Goal: Find specific page/section: Find specific page/section

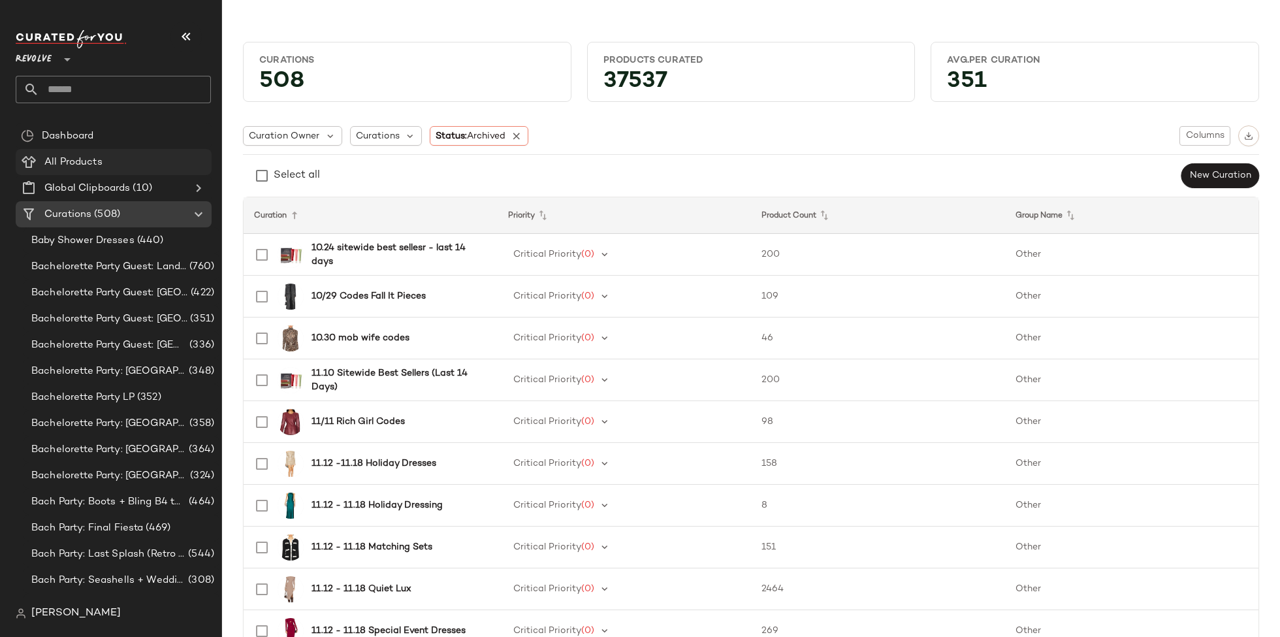
click at [116, 163] on div "All Products" at bounding box center [123, 162] width 166 height 15
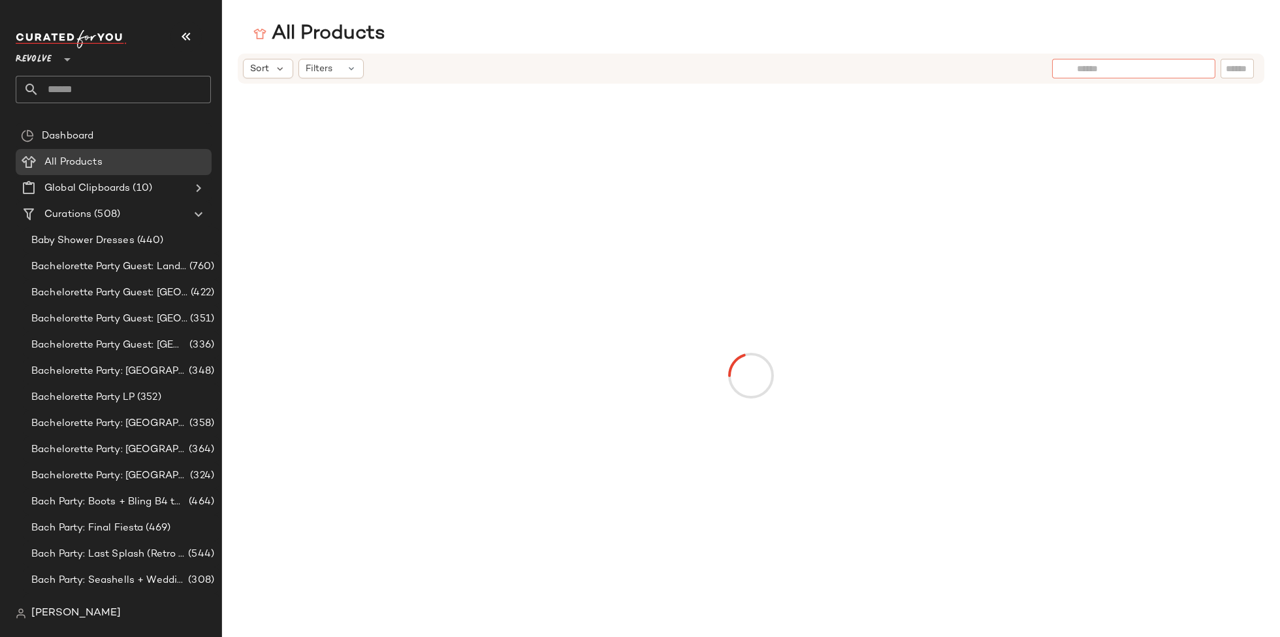
click at [1200, 72] on div at bounding box center [1133, 69] width 163 height 20
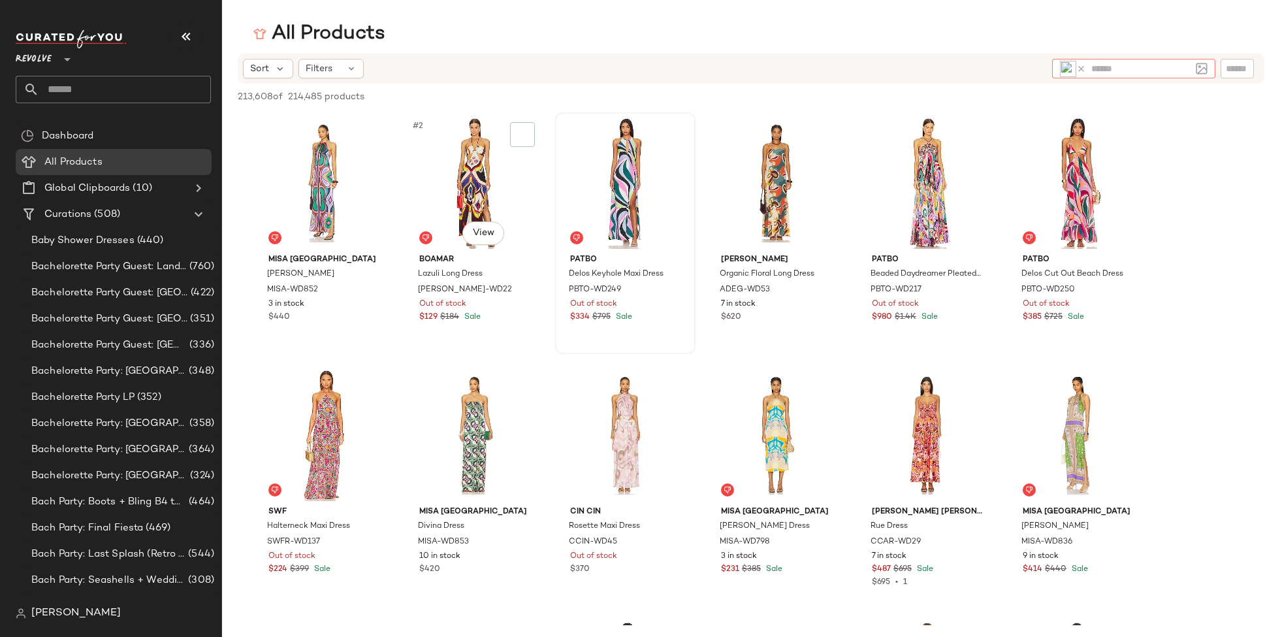
drag, startPoint x: 482, startPoint y: 173, endPoint x: 613, endPoint y: 181, distance: 131.5
click at [482, 173] on div "#2 View" at bounding box center [474, 183] width 131 height 132
click at [513, 133] on div at bounding box center [522, 134] width 25 height 25
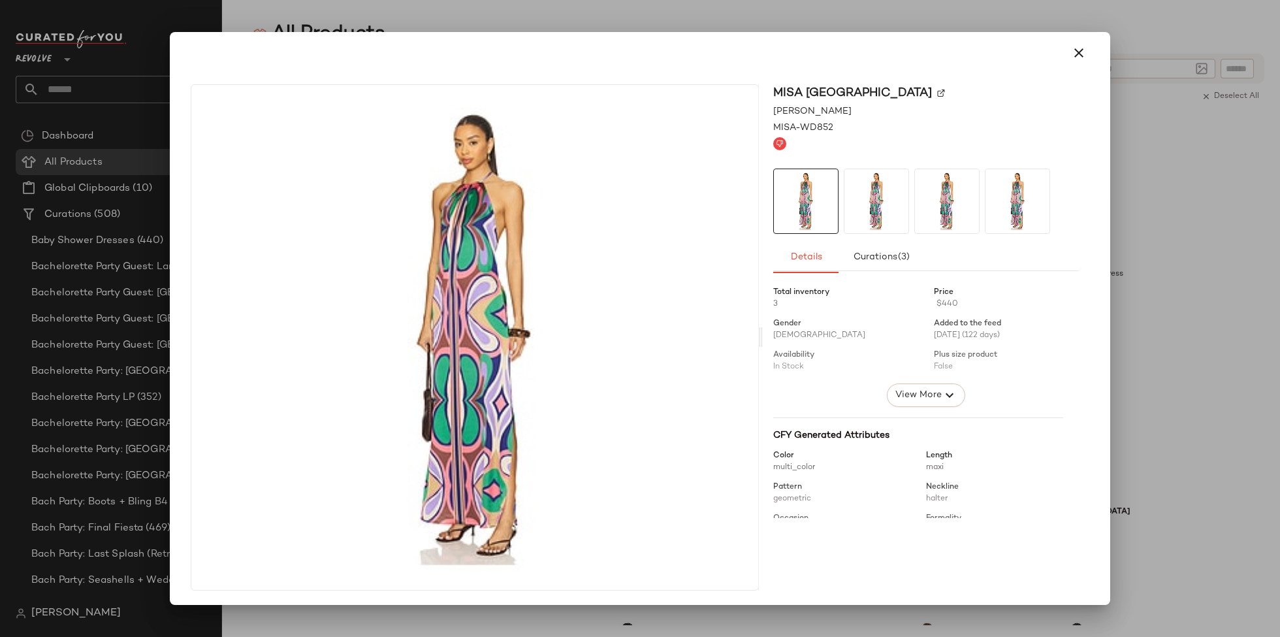
click at [937, 91] on img at bounding box center [941, 93] width 8 height 8
click at [1068, 63] on button "button" at bounding box center [1078, 52] width 31 height 31
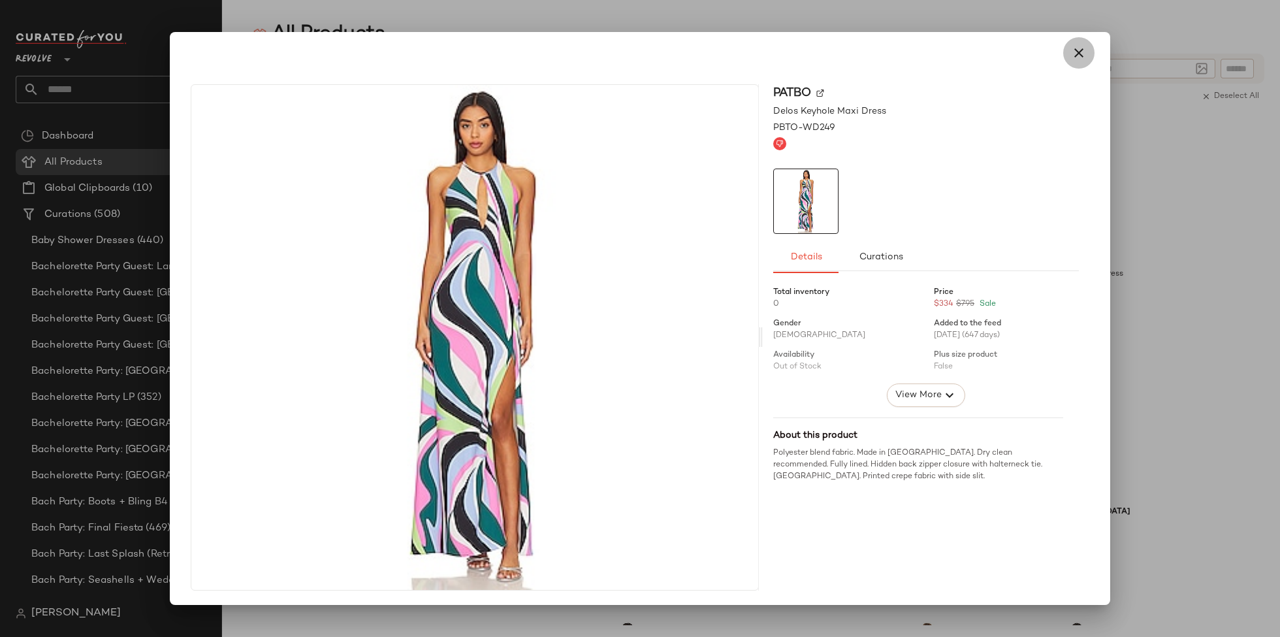
click at [1071, 61] on button "button" at bounding box center [1078, 52] width 31 height 31
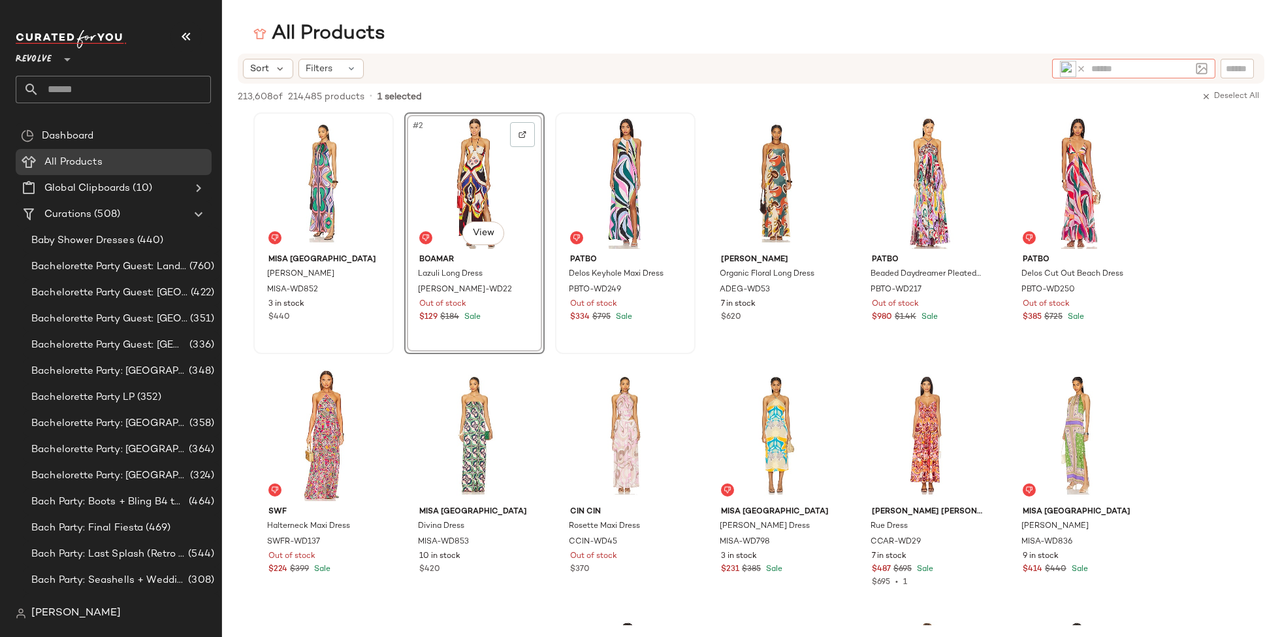
click at [1130, 67] on input "text" at bounding box center [1140, 69] width 99 height 14
click at [1079, 65] on icon at bounding box center [1081, 69] width 10 height 10
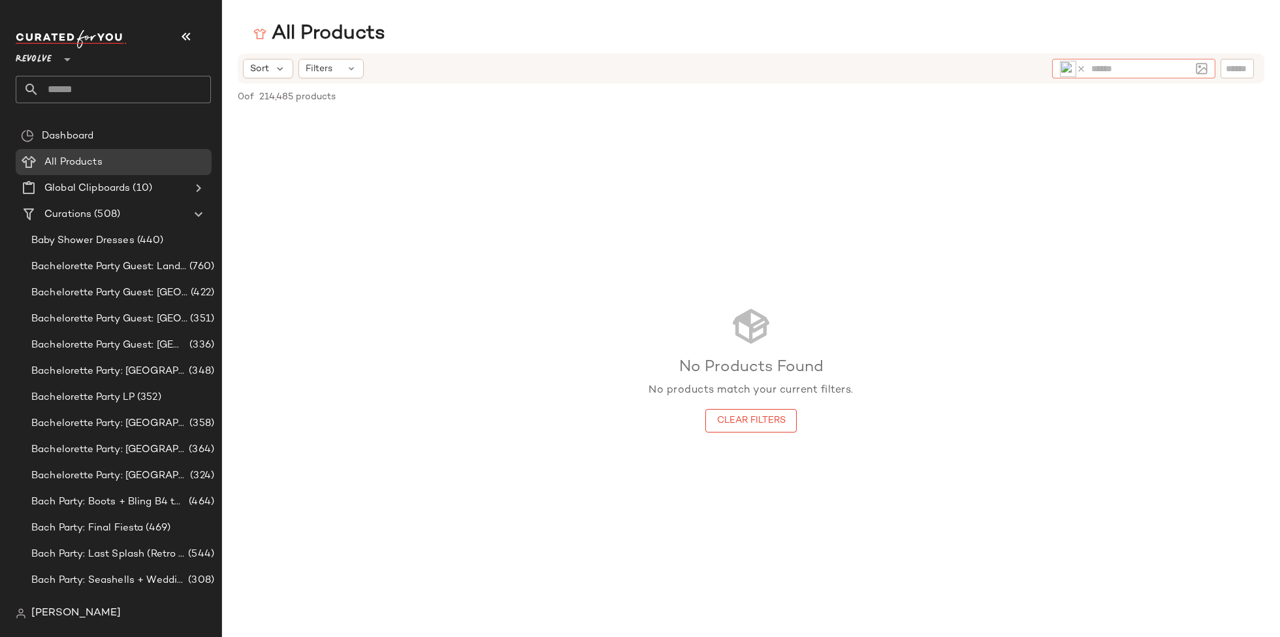
click at [1081, 66] on icon at bounding box center [1081, 69] width 10 height 10
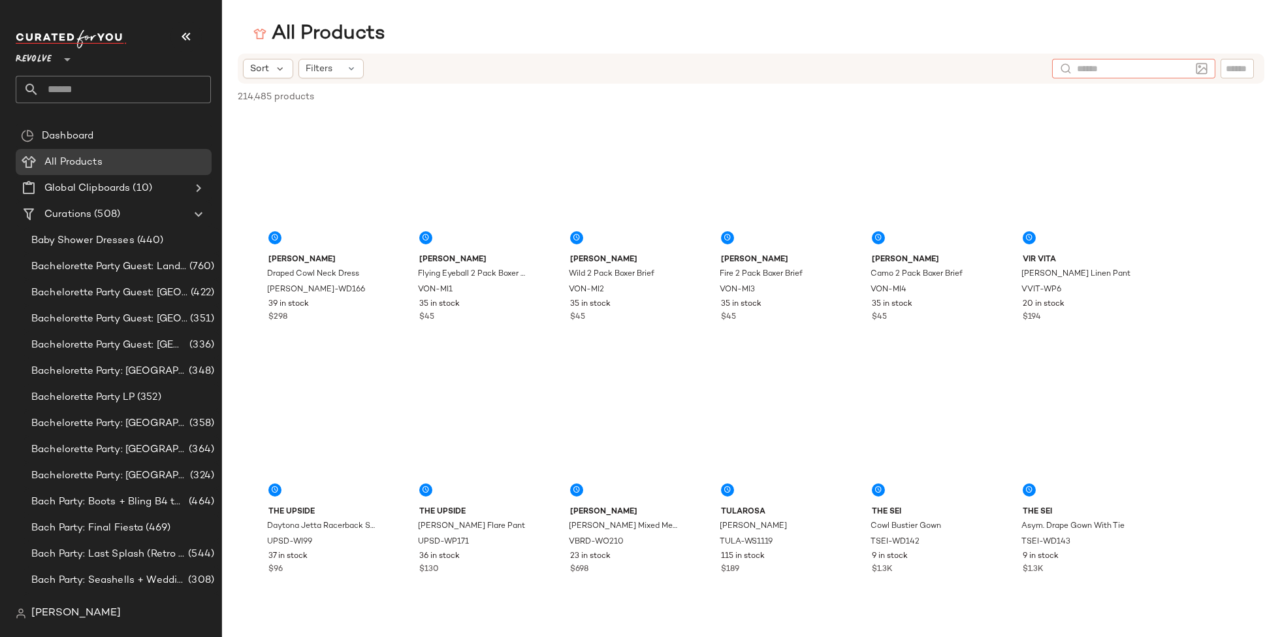
click at [1081, 66] on input "text" at bounding box center [1134, 69] width 114 height 14
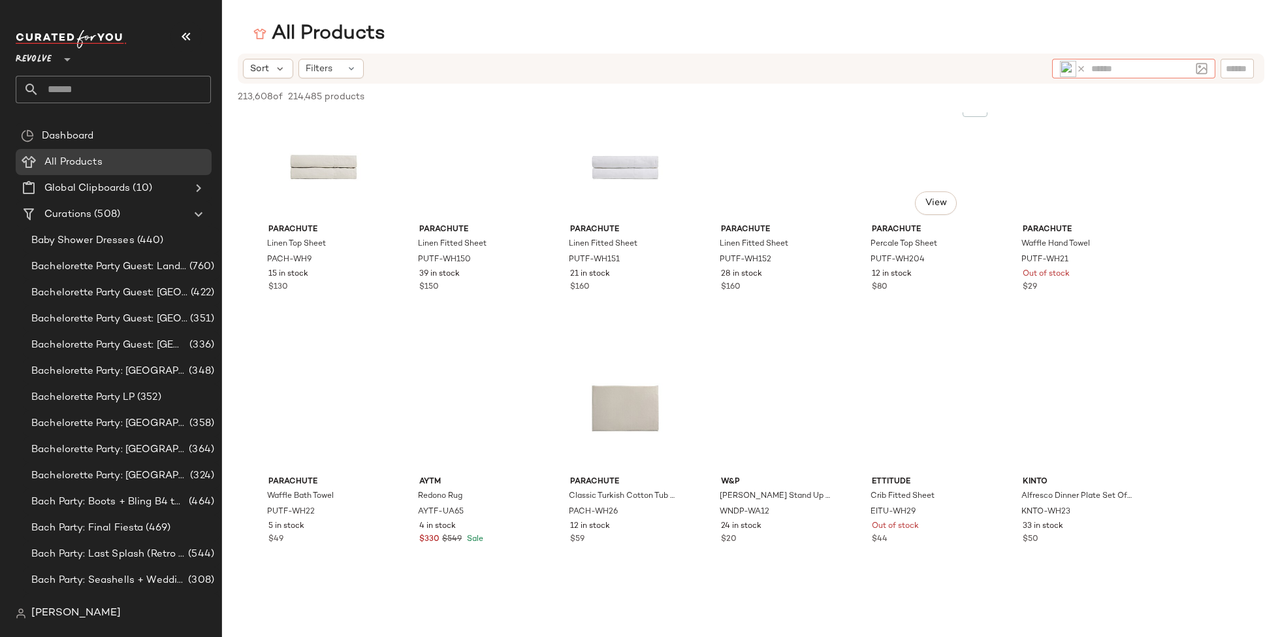
scroll to position [1824, 0]
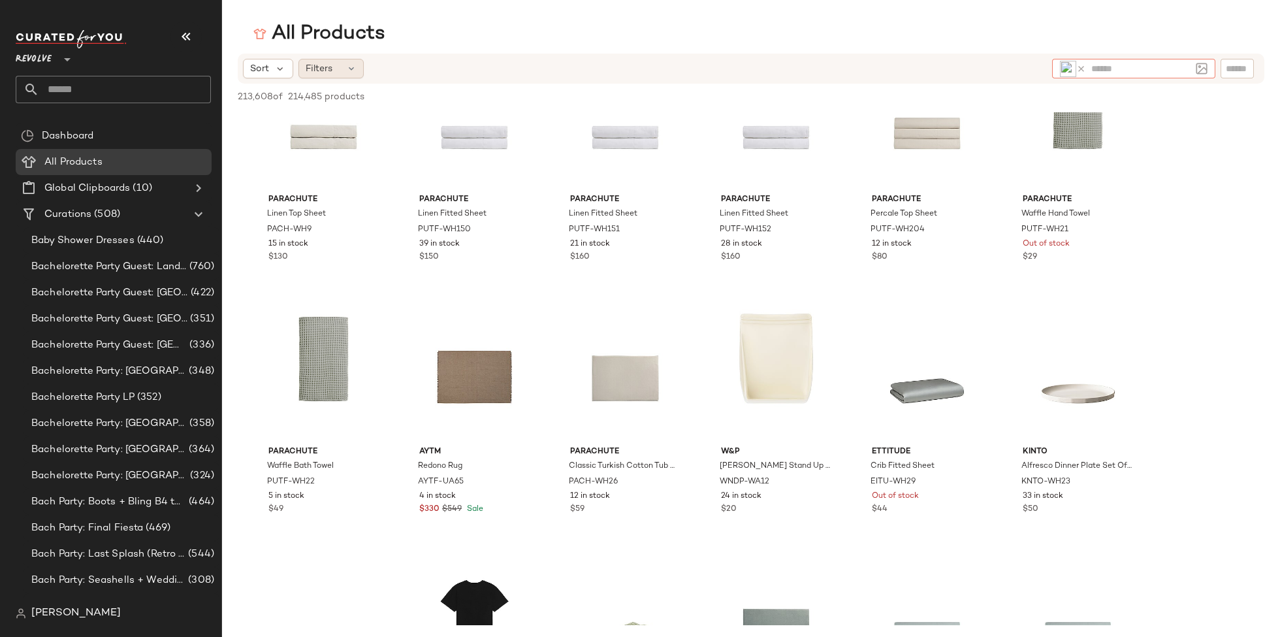
click at [339, 73] on div "Filters" at bounding box center [330, 69] width 65 height 20
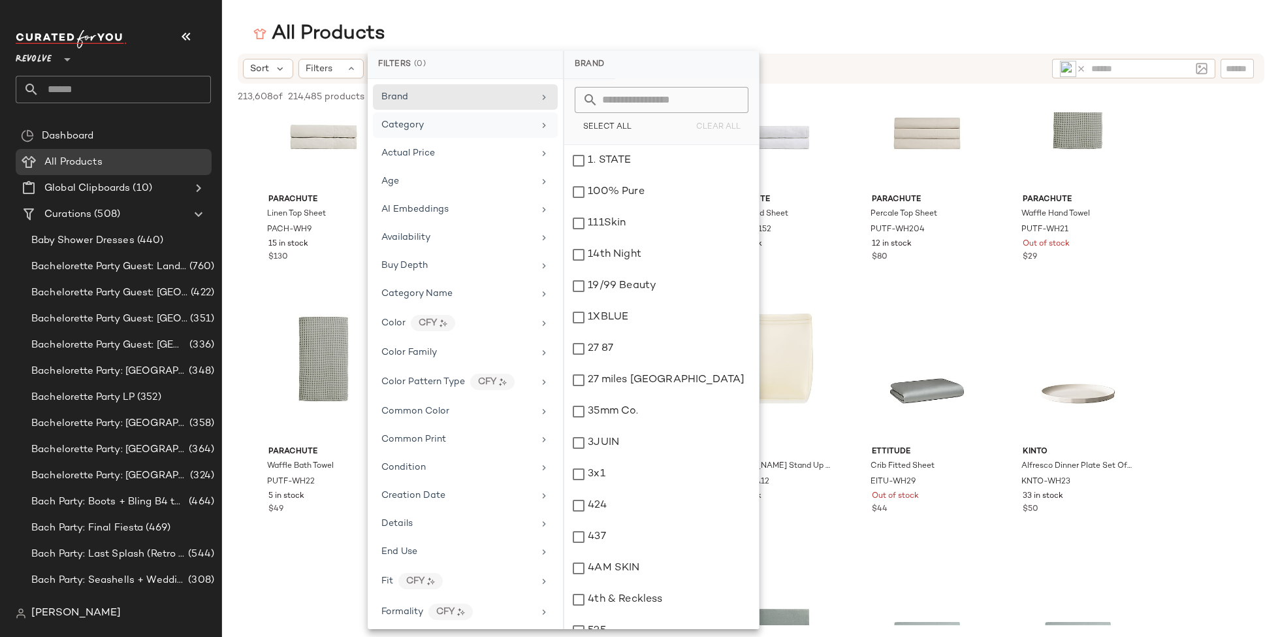
click at [537, 131] on div "Category" at bounding box center [465, 124] width 185 height 25
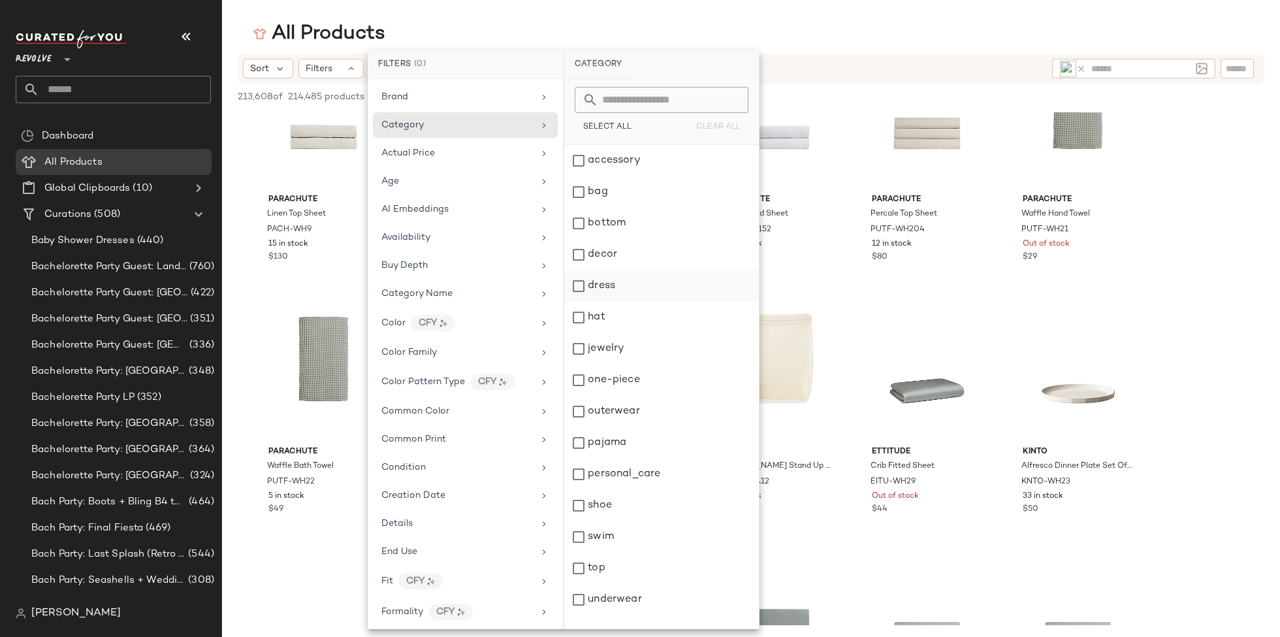
click at [609, 286] on div "dress" at bounding box center [661, 285] width 195 height 31
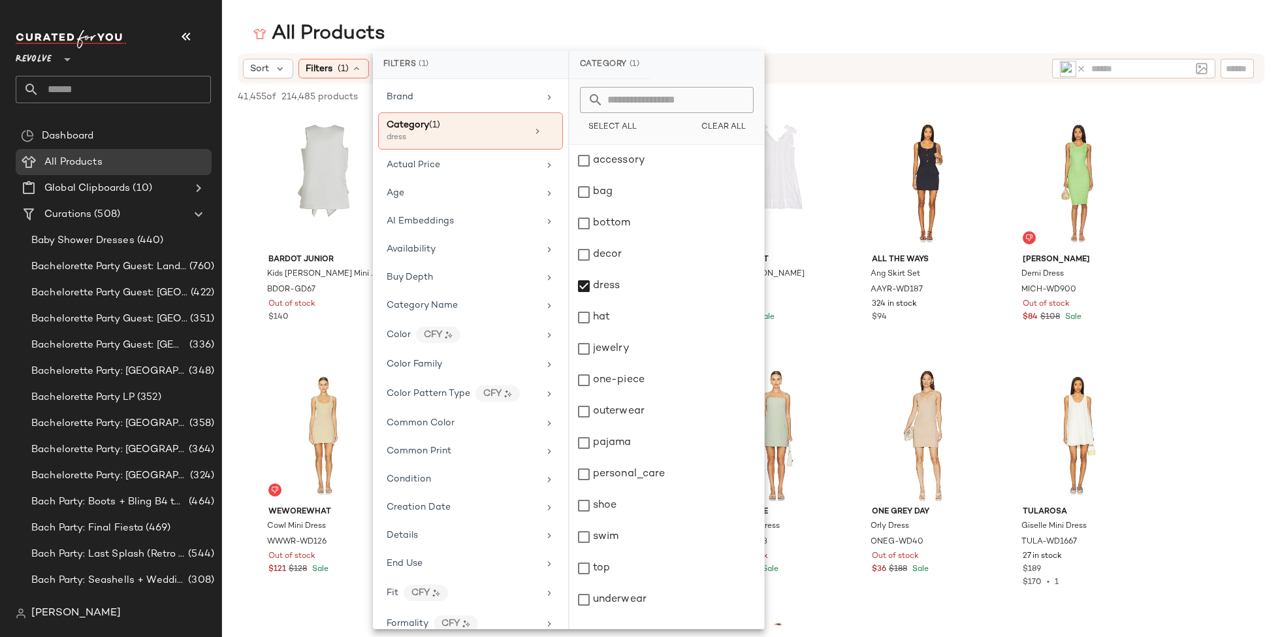
click at [842, 34] on div "All Products" at bounding box center [751, 34] width 1058 height 26
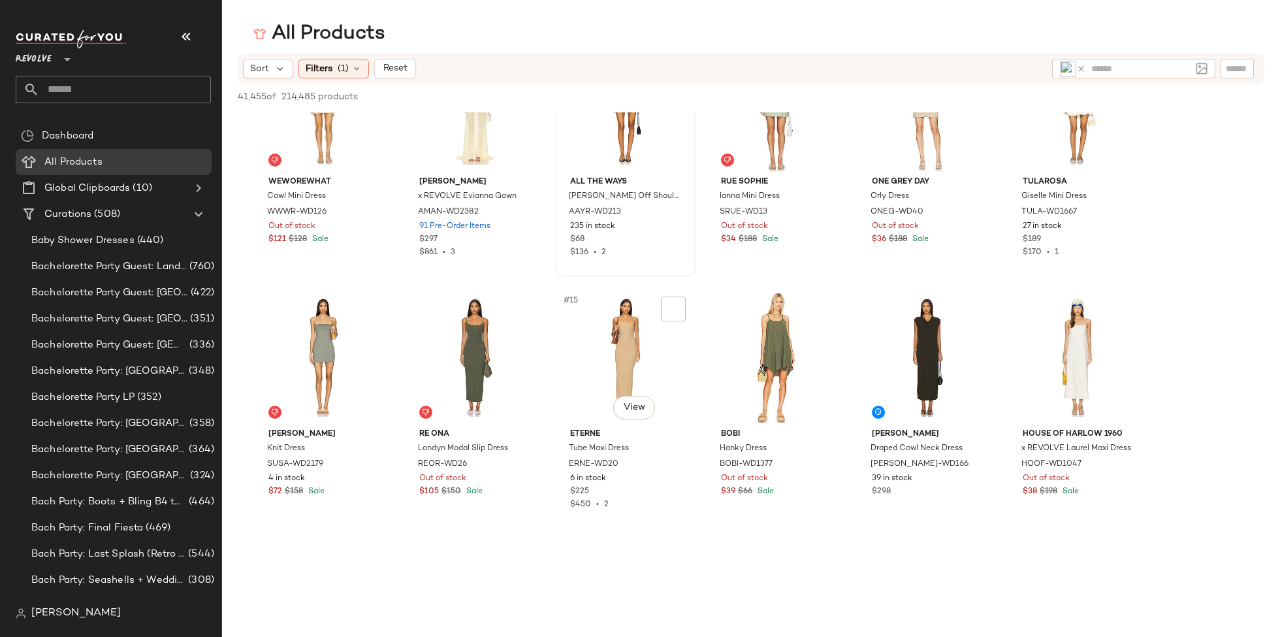
scroll to position [360, 0]
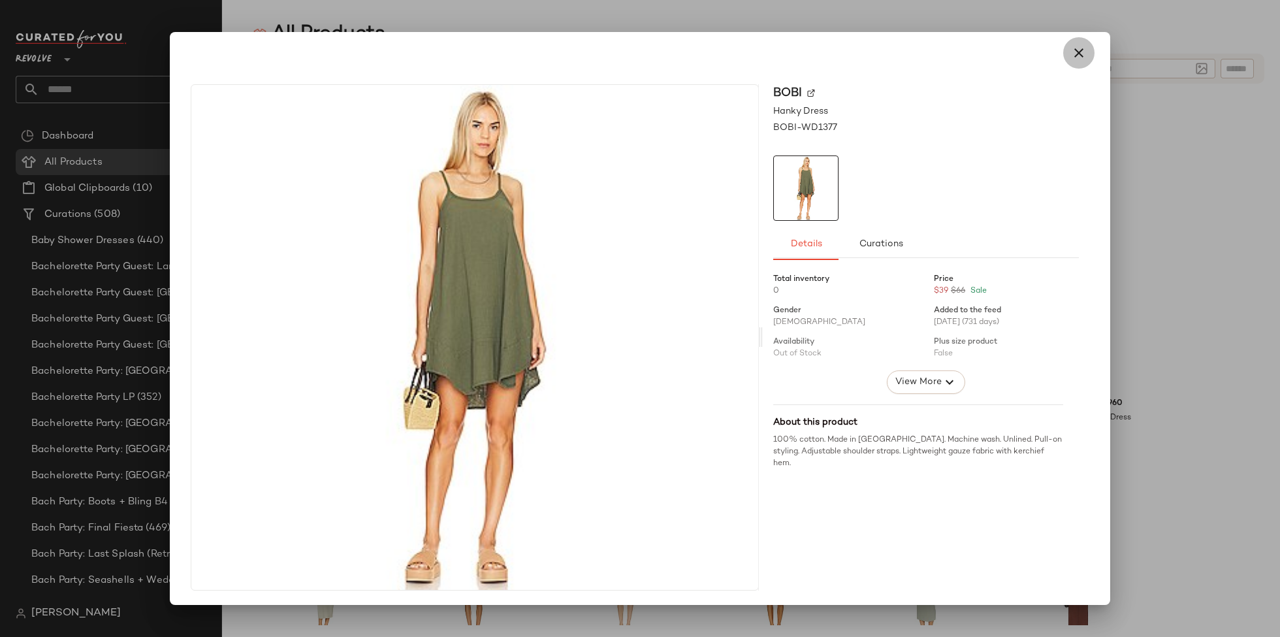
click at [1075, 50] on icon "button" at bounding box center [1079, 53] width 16 height 16
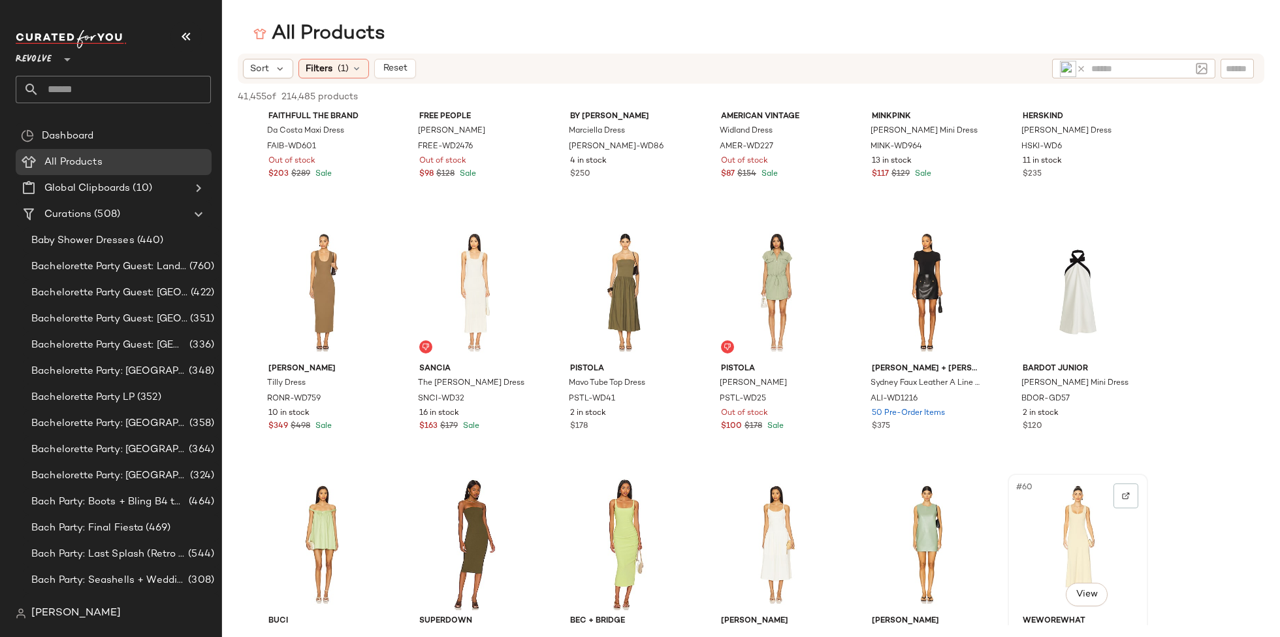
scroll to position [1638, 0]
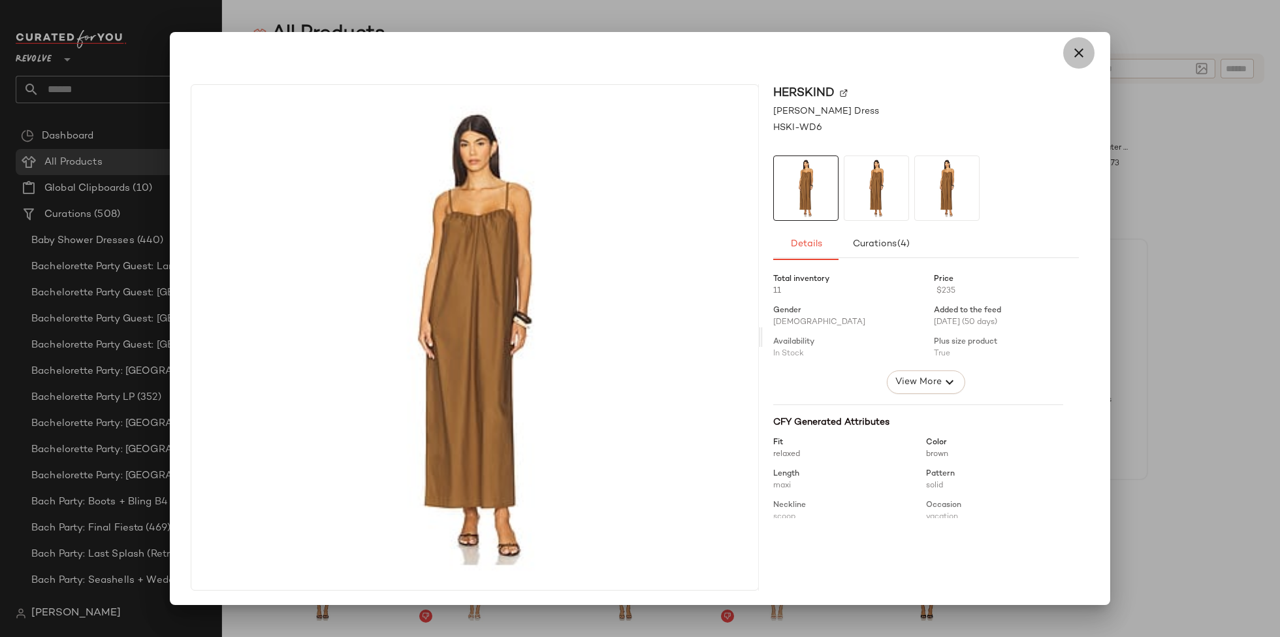
click at [1077, 48] on icon "button" at bounding box center [1079, 53] width 16 height 16
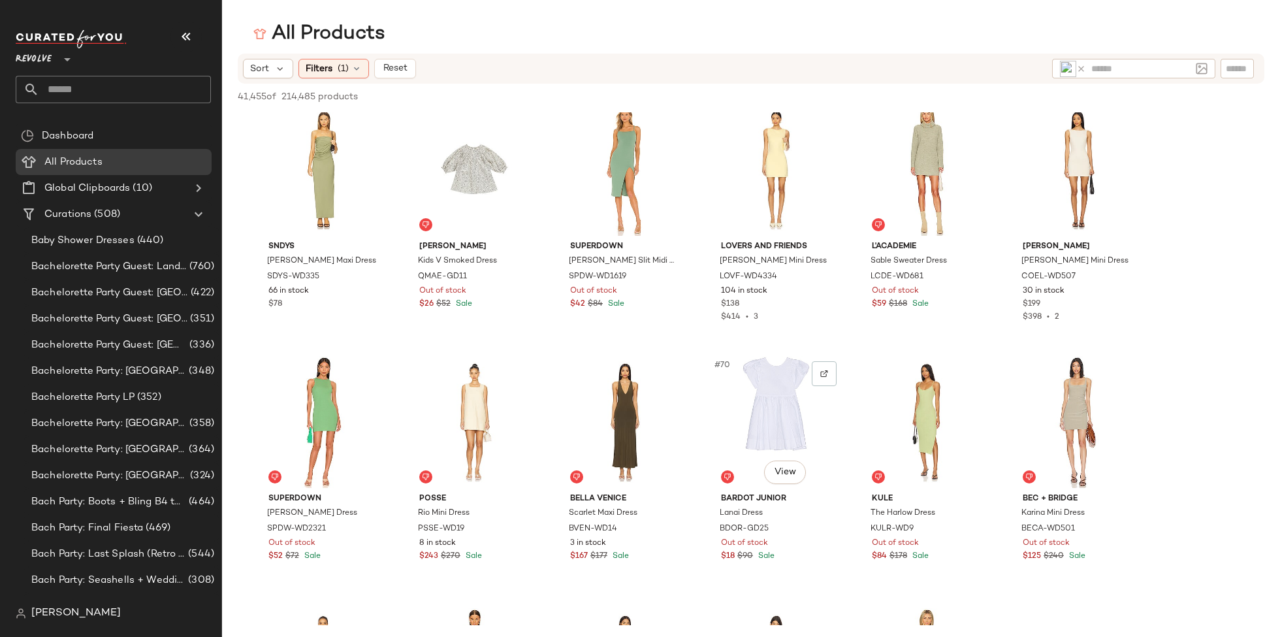
scroll to position [2529, 0]
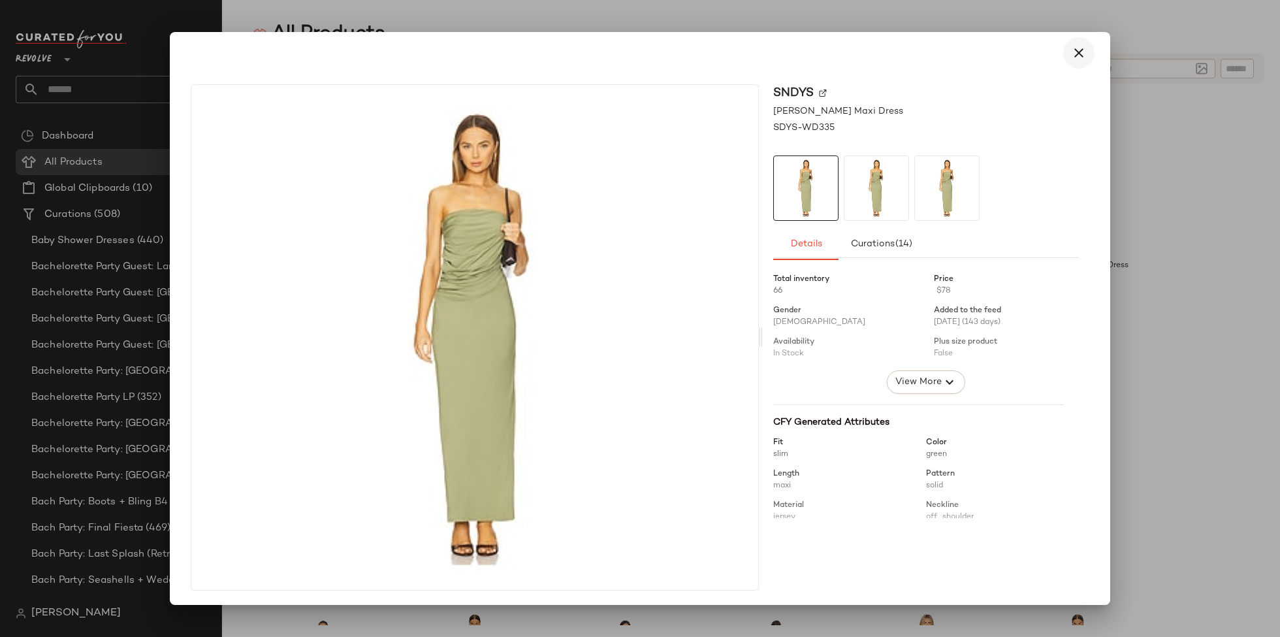
click at [1071, 51] on icon "button" at bounding box center [1079, 53] width 16 height 16
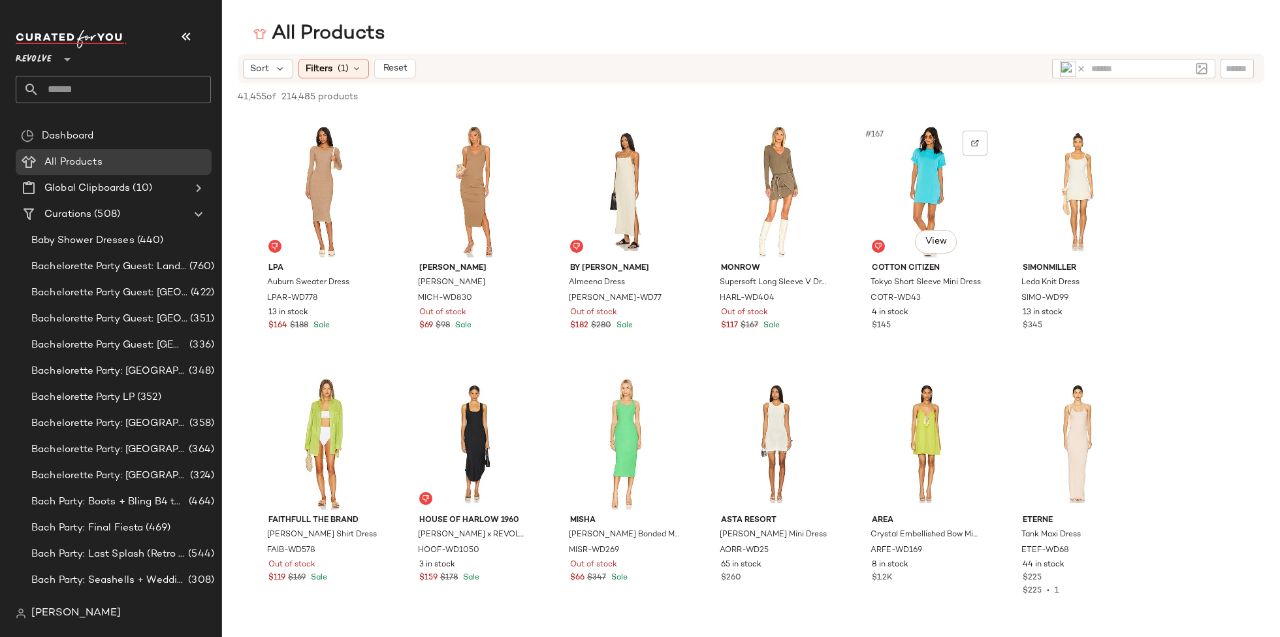
scroll to position [6946, 0]
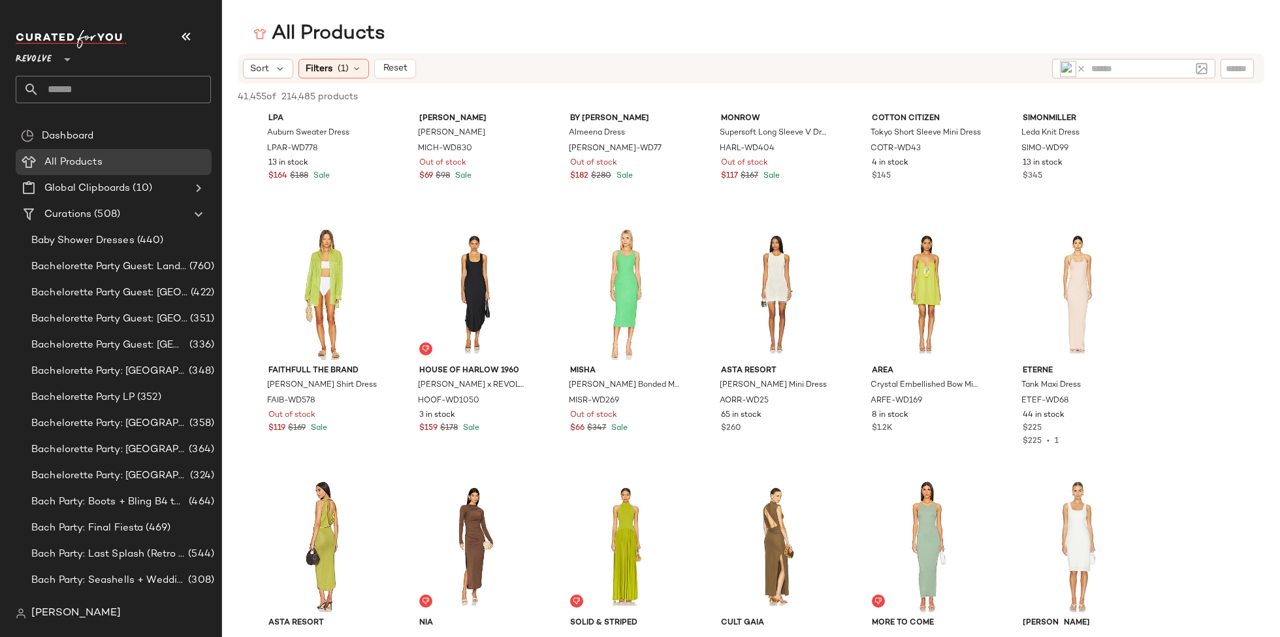
click at [1146, 74] on input "text" at bounding box center [1140, 69] width 99 height 14
type input "*******"
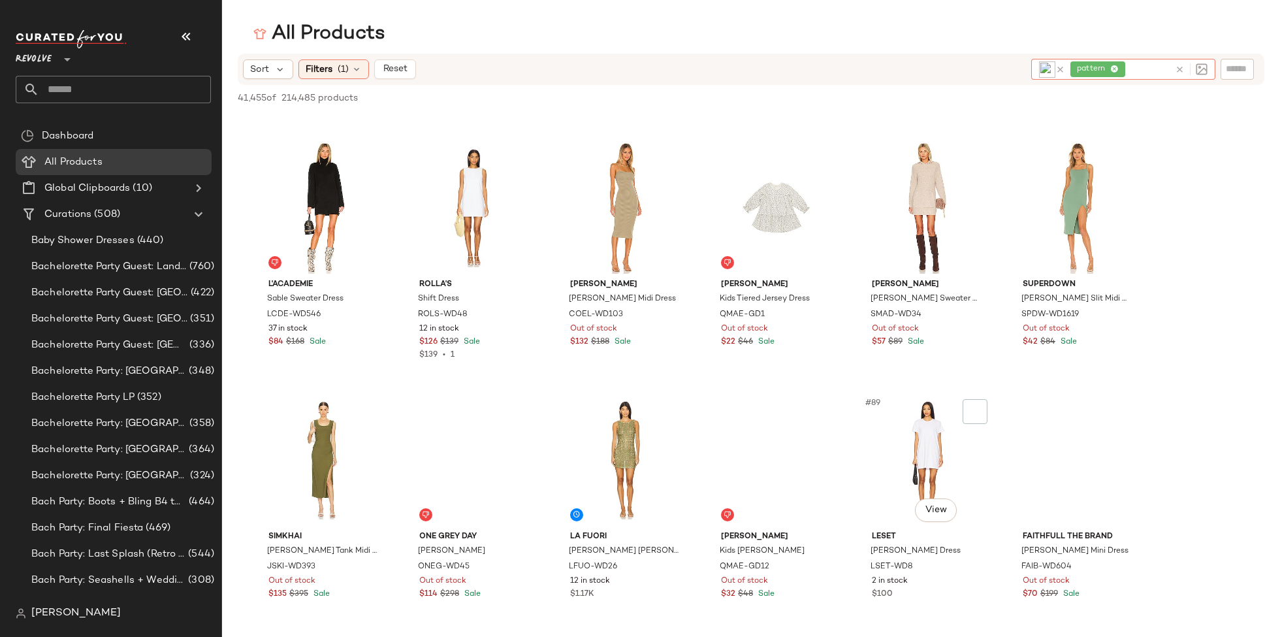
scroll to position [3423, 0]
